Goal: Ask a question: Seek information or help from site administrators or community

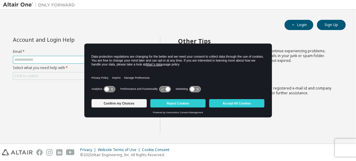
click at [45, 60] on input "text" at bounding box center [81, 59] width 134 height 5
click at [156, 103] on button "Reject Cookies" at bounding box center [177, 103] width 55 height 8
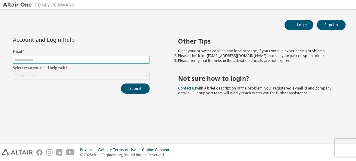
click at [31, 58] on input "text" at bounding box center [81, 59] width 134 height 5
type input "**********"
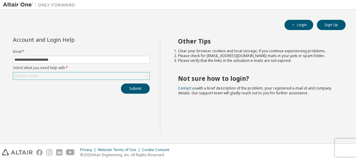
click at [46, 74] on div "Click to select" at bounding box center [81, 75] width 136 height 7
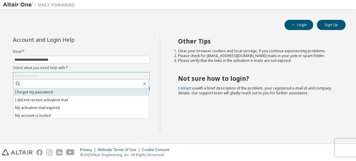
click at [38, 92] on li "I forgot my password" at bounding box center [80, 92] width 135 height 8
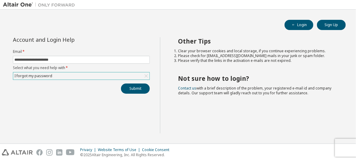
drag, startPoint x: 93, startPoint y: 70, endPoint x: 85, endPoint y: 77, distance: 10.4
click at [85, 77] on form "**********" at bounding box center [81, 64] width 137 height 31
click at [85, 77] on div "I forgot my password" at bounding box center [81, 75] width 136 height 7
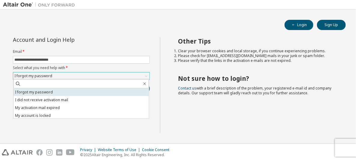
click at [66, 91] on li "I forgot my password" at bounding box center [80, 92] width 135 height 8
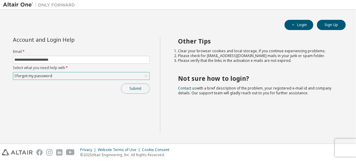
click at [128, 88] on button "Submit" at bounding box center [135, 88] width 29 height 10
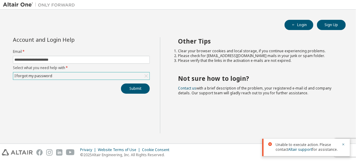
click at [101, 76] on div "I forgot my password" at bounding box center [81, 75] width 136 height 7
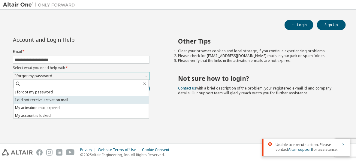
click at [68, 100] on li "I did not receive activation mail" at bounding box center [80, 100] width 135 height 8
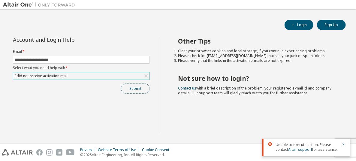
click at [139, 91] on button "Submit" at bounding box center [135, 88] width 29 height 10
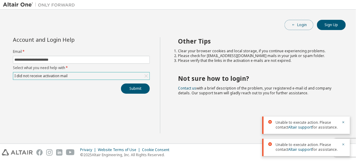
click at [298, 26] on button "Login" at bounding box center [298, 25] width 29 height 10
